Goal: Task Accomplishment & Management: Manage account settings

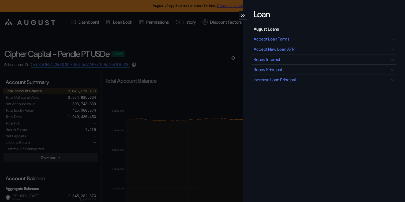
select select "*"
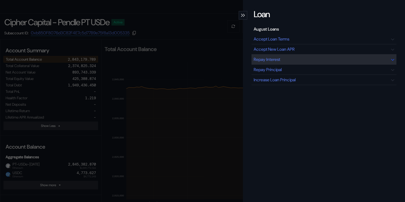
click at [269, 60] on div "Repay Interest" at bounding box center [267, 60] width 27 height 6
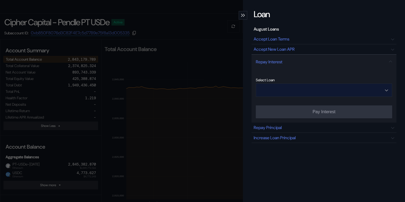
click at [304, 92] on input "Open menu" at bounding box center [321, 90] width 122 height 13
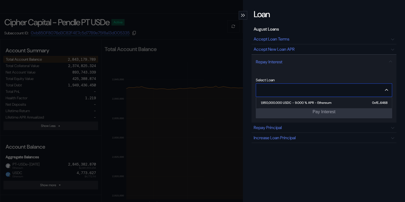
click at [305, 102] on div "1,950,000.000 USDC - 9.000 % APR - Ethereum" at bounding box center [296, 103] width 70 height 4
type input "**********"
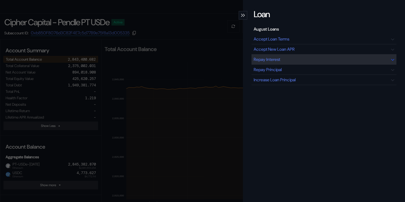
click at [270, 60] on div "Repay Interest" at bounding box center [267, 60] width 27 height 6
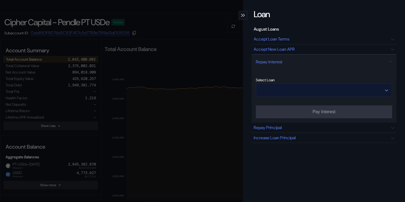
click at [278, 90] on input "Open menu" at bounding box center [321, 90] width 122 height 13
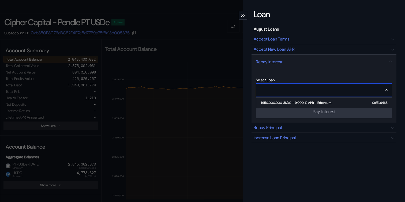
click at [281, 101] on div "1,950,000.000 USDC - 9.000 % APR - Ethereum" at bounding box center [296, 103] width 70 height 4
type input "**********"
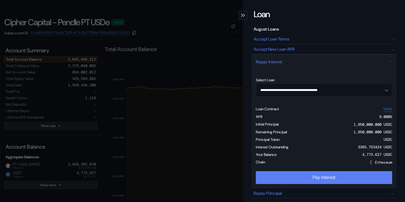
click at [335, 180] on button "Pay Interest" at bounding box center [324, 177] width 136 height 13
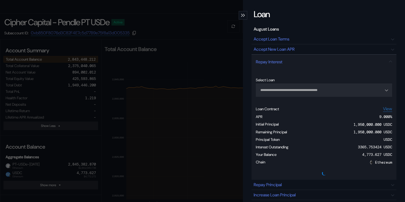
click at [194, 35] on div "**********" at bounding box center [202, 101] width 405 height 202
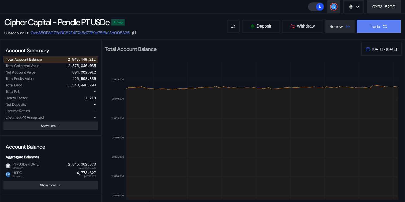
click at [389, 26] on button "Trade" at bounding box center [379, 26] width 44 height 13
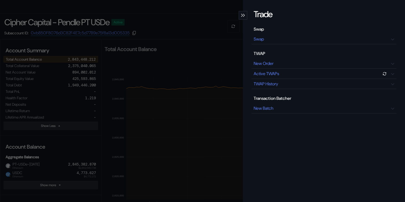
click at [217, 47] on div "Trade Swap Swap TWAP New Order Active TWAPs TWAP History Transaction Batcher Ne…" at bounding box center [202, 101] width 405 height 202
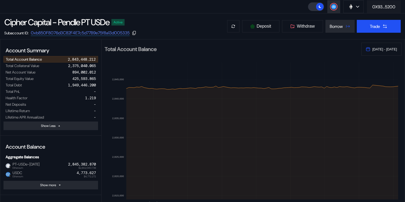
click at [379, 9] on div "0X93...5200" at bounding box center [383, 7] width 23 height 6
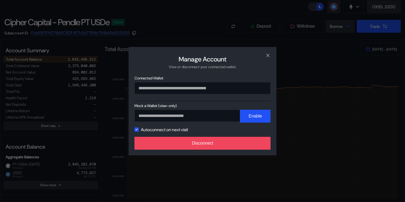
click at [223, 153] on div "**********" at bounding box center [203, 101] width 148 height 108
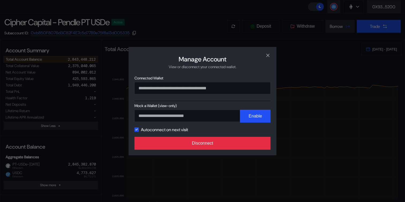
click at [227, 142] on button "Disconnect" at bounding box center [202, 143] width 136 height 13
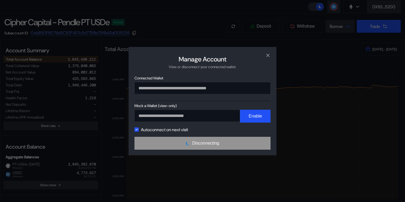
scroll to position [0, 0]
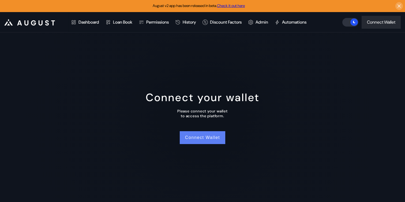
click at [198, 137] on button "Connect Wallet" at bounding box center [203, 137] width 46 height 13
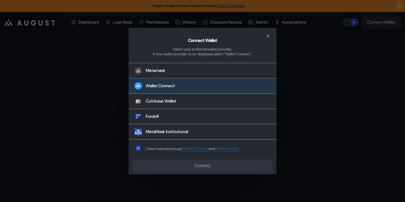
click at [185, 87] on button "Wallet Connect" at bounding box center [203, 85] width 148 height 15
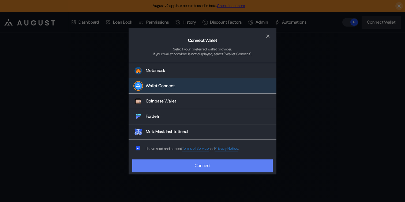
click at [171, 166] on button "Connect" at bounding box center [202, 165] width 140 height 13
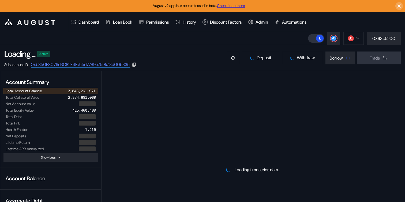
select select "*"
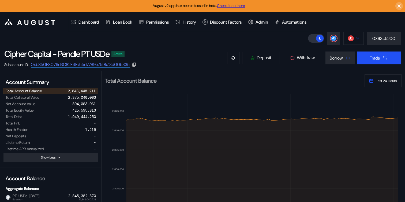
click at [362, 35] on button at bounding box center [353, 38] width 20 height 13
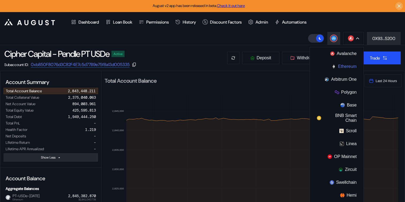
click at [336, 70] on button "Ethereum" at bounding box center [337, 66] width 54 height 13
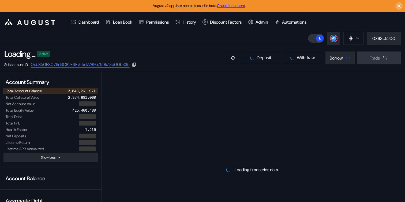
select select "*"
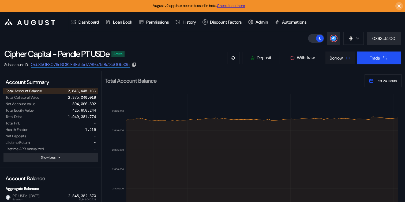
click at [336, 59] on div "Borrow" at bounding box center [336, 58] width 13 height 6
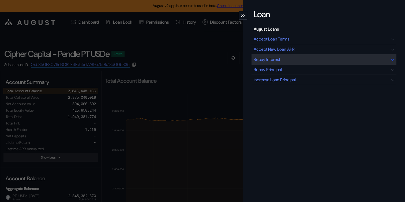
click at [305, 60] on div "Repay Interest" at bounding box center [323, 59] width 145 height 10
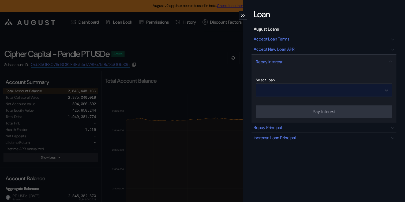
click at [310, 88] on input "Open menu" at bounding box center [321, 90] width 122 height 13
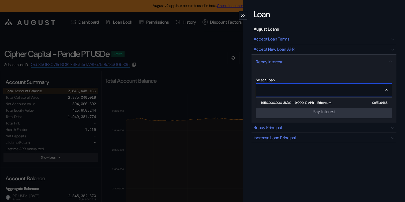
click at [307, 102] on div "1,950,000.000 USDC - 9.000 % APR - Ethereum" at bounding box center [296, 103] width 70 height 4
type input "**********"
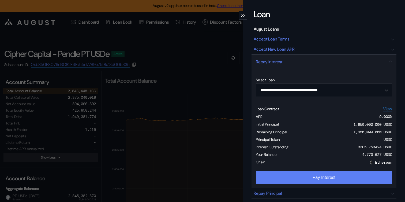
click at [307, 179] on button "Pay Interest" at bounding box center [324, 177] width 136 height 13
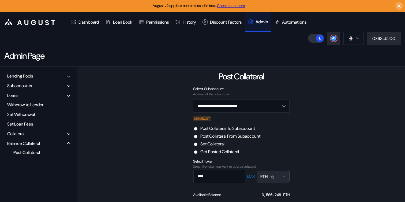
click at [355, 45] on header ".cls-1 { fill: #fff; stroke-width: 0px; } Dashboard Loan Book Permissions Histo…" at bounding box center [202, 28] width 405 height 33
click at [353, 41] on img at bounding box center [351, 38] width 6 height 6
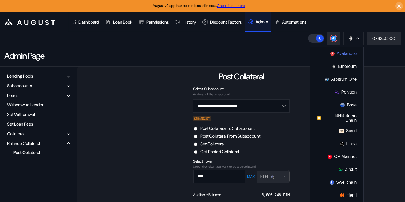
click at [340, 55] on button "Avalanche" at bounding box center [337, 53] width 54 height 13
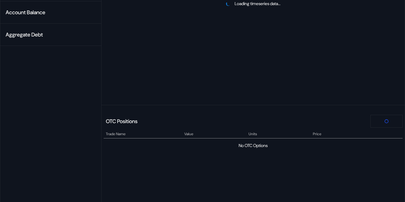
scroll to position [185, 0]
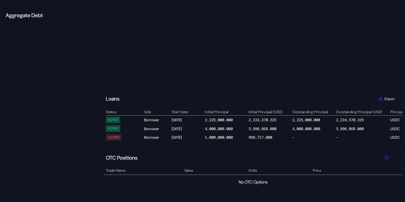
select select "*"
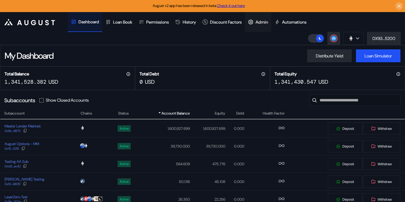
click at [268, 22] on div "Admin" at bounding box center [261, 22] width 13 height 6
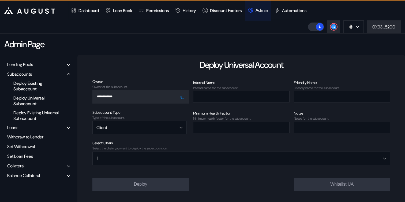
scroll to position [34, 0]
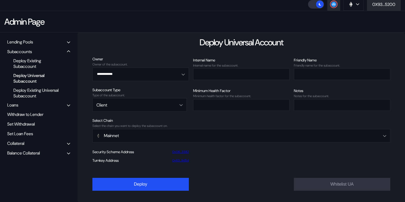
click at [37, 154] on div "Balance Collateral" at bounding box center [23, 153] width 33 height 6
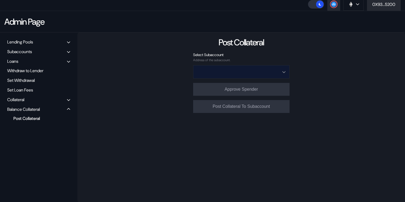
click at [238, 67] on input "Open menu" at bounding box center [238, 71] width 82 height 13
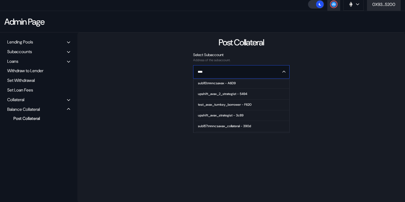
scroll to position [44, 0]
click at [224, 91] on span "upshift_avax_2_strategist - 5494" at bounding box center [242, 94] width 93 height 11
type input "**********"
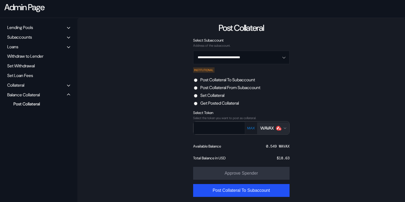
scroll to position [52, 0]
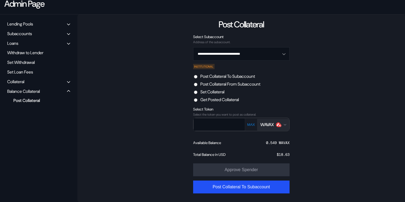
click at [275, 127] on button "WAVAX" at bounding box center [273, 125] width 32 height 12
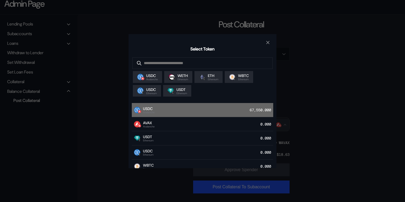
click at [205, 114] on div "USDC Avalanche 67,550.000" at bounding box center [202, 110] width 141 height 14
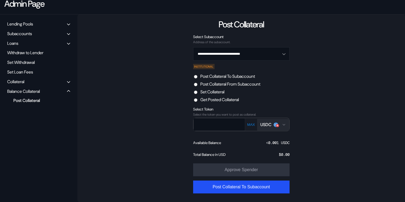
click at [230, 86] on label "Post Collateral From Subaccount" at bounding box center [230, 84] width 60 height 6
click at [251, 123] on button "MAX" at bounding box center [251, 124] width 11 height 5
type input "*******"
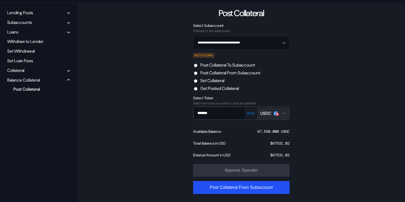
scroll to position [64, 0]
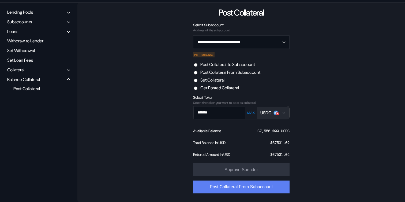
click at [230, 186] on button "Post Collateral From Subaccount" at bounding box center [241, 186] width 96 height 13
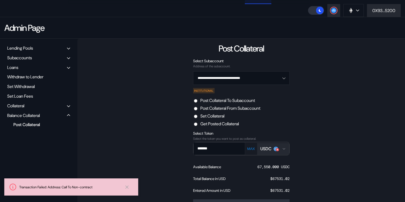
scroll to position [9, 0]
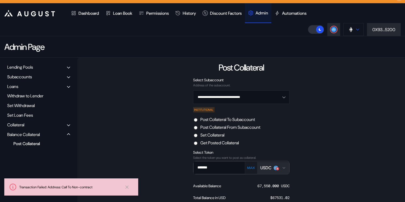
click at [356, 25] on button at bounding box center [353, 29] width 20 height 13
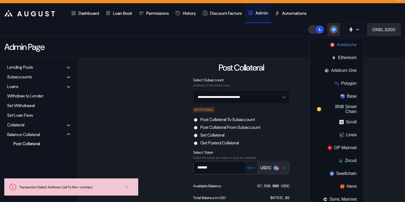
click at [342, 44] on button "Avalanche" at bounding box center [337, 44] width 54 height 13
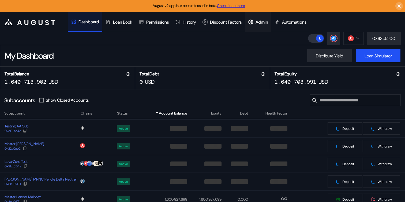
click at [253, 21] on icon at bounding box center [250, 21] width 5 height 5
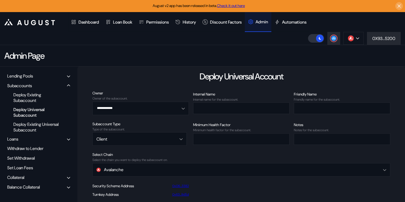
scroll to position [34, 0]
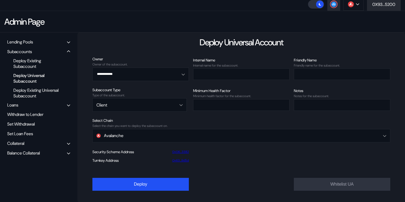
click at [30, 152] on div "Balance Collateral" at bounding box center [23, 153] width 33 height 6
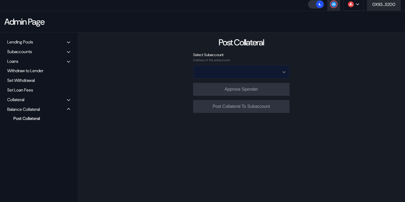
click at [237, 73] on input "Open menu" at bounding box center [238, 71] width 82 height 13
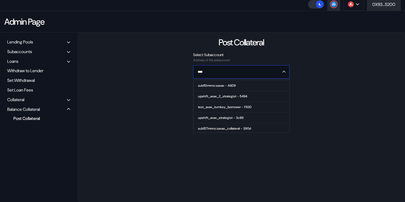
scroll to position [41, 0]
click at [228, 94] on span "upshift_avax_2_strategist - 5494" at bounding box center [242, 97] width 93 height 11
type input "**********"
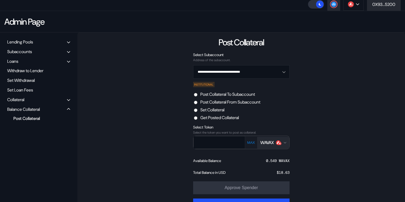
click at [269, 145] on div "WAVAX" at bounding box center [266, 143] width 13 height 6
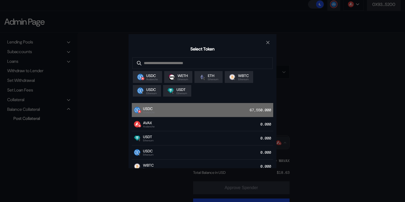
click at [214, 116] on div "USDC Avalanche 67,550.000" at bounding box center [202, 110] width 141 height 14
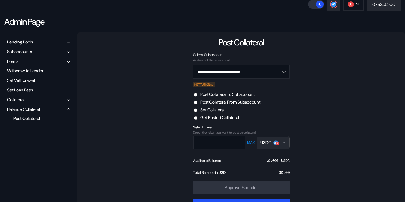
click at [248, 141] on button "MAX" at bounding box center [251, 142] width 11 height 5
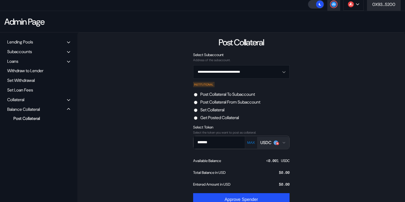
scroll to position [64, 0]
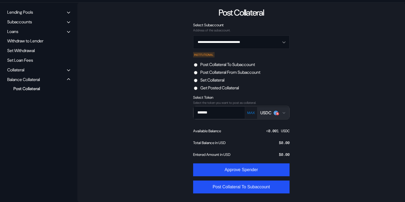
click at [231, 70] on label "Post Collateral From Subaccount" at bounding box center [230, 72] width 60 height 6
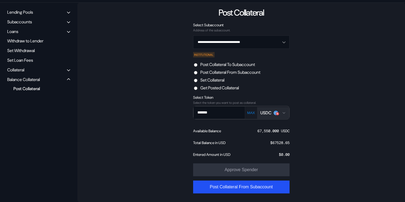
click at [251, 112] on button "MAX" at bounding box center [251, 112] width 11 height 5
type input "*******"
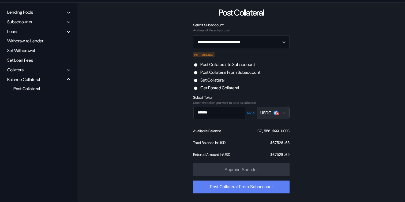
click at [244, 182] on button "Post Collateral From Subaccount" at bounding box center [241, 186] width 96 height 13
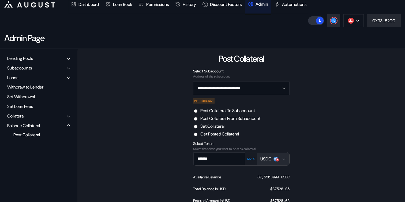
scroll to position [9, 0]
